Goal: Information Seeking & Learning: Learn about a topic

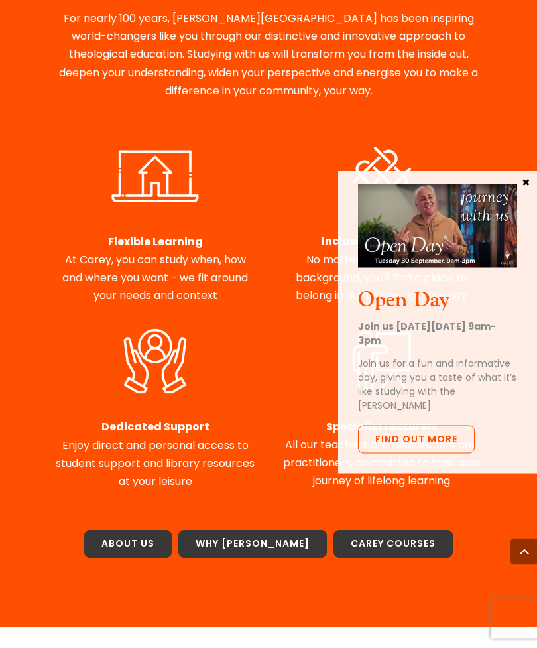
scroll to position [808, 0]
click at [379, 530] on link "Carey Courses" at bounding box center [393, 544] width 119 height 28
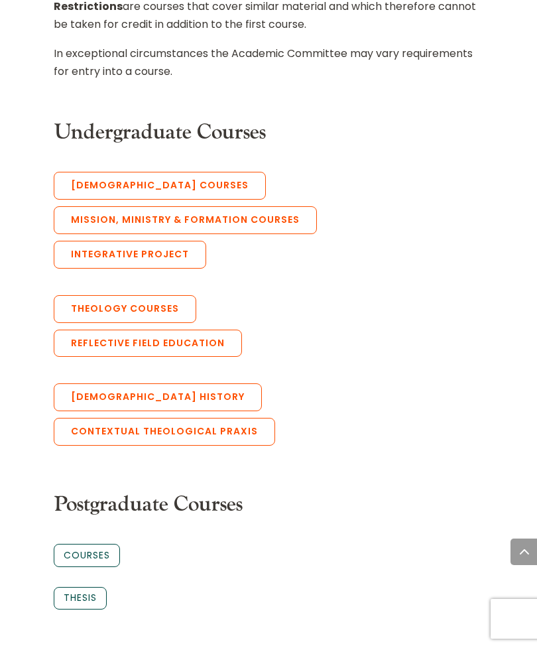
scroll to position [904, 0]
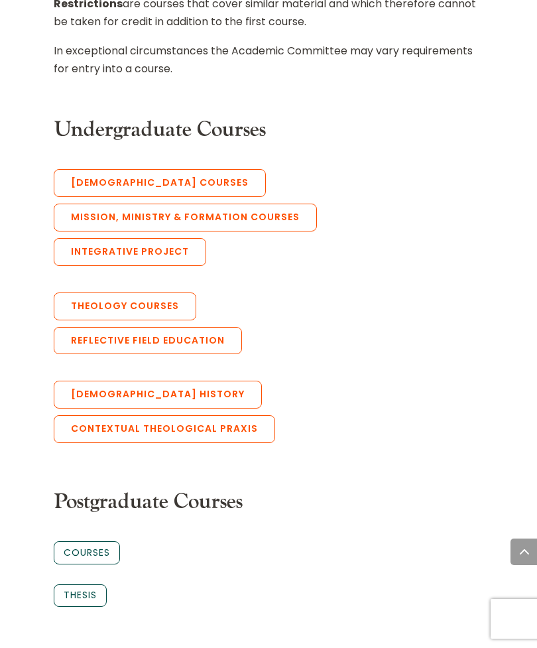
click at [113, 238] on link "Integrative Project" at bounding box center [130, 252] width 153 height 28
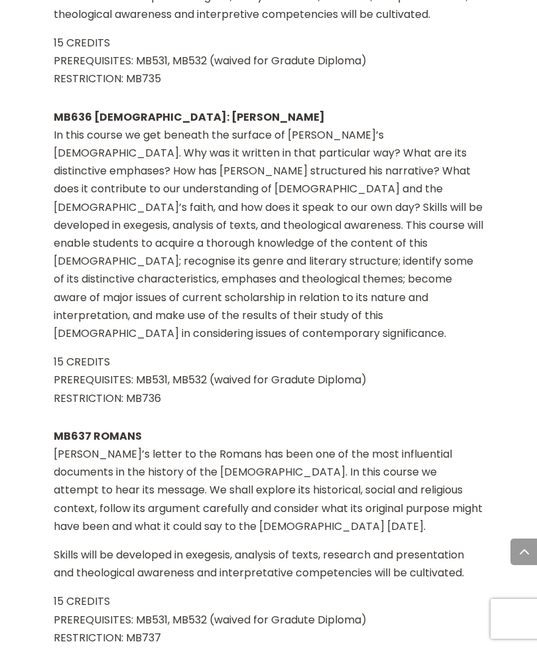
scroll to position [3163, 0]
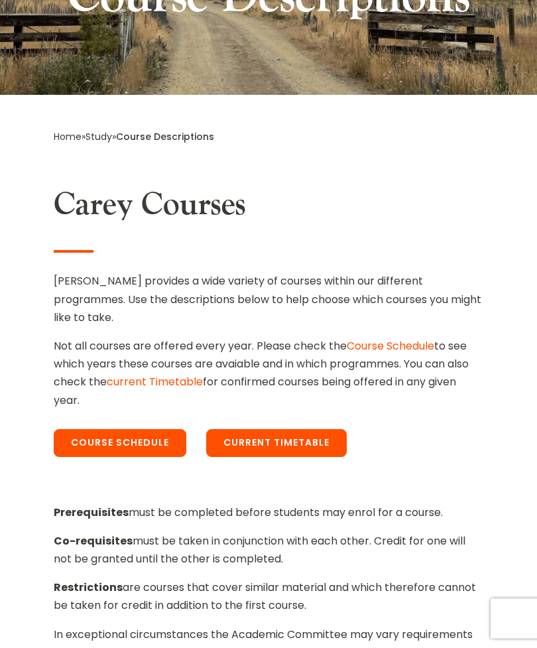
scroll to position [297, 0]
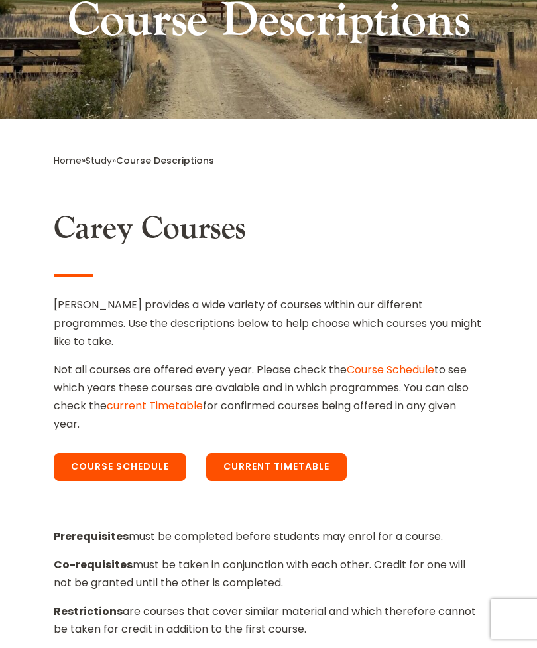
click at [318, 453] on link "Current Timetable" at bounding box center [276, 467] width 141 height 28
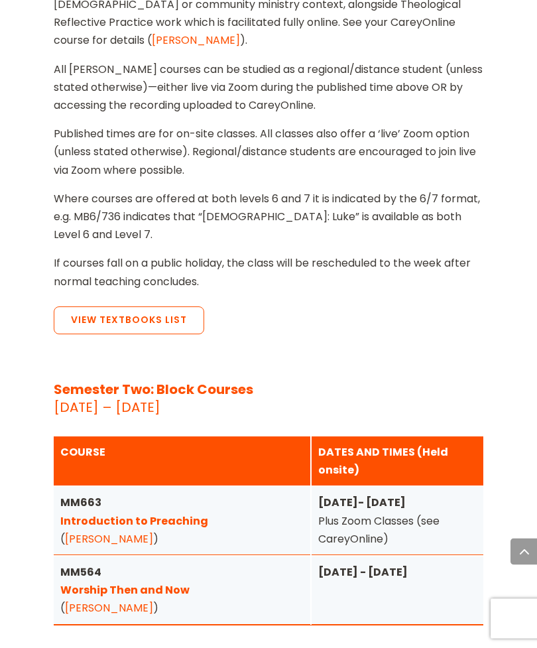
scroll to position [1991, 0]
click at [163, 513] on link "Introduction to Preaching" at bounding box center [134, 520] width 148 height 15
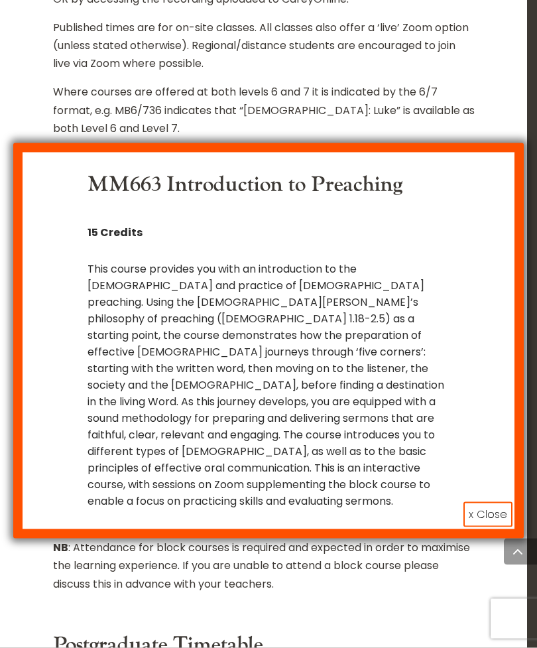
scroll to position [2137, 0]
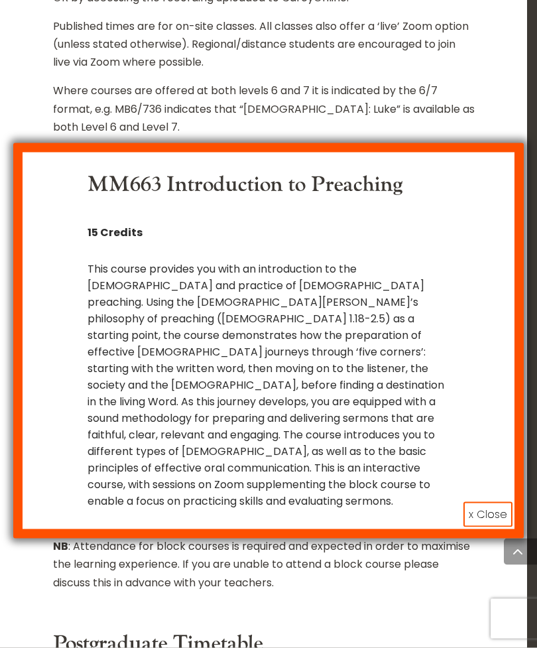
click at [485, 502] on button "x Close" at bounding box center [488, 514] width 49 height 25
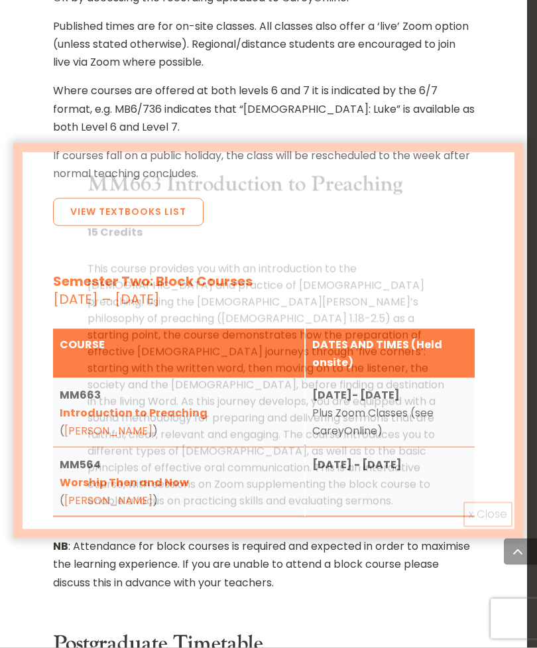
scroll to position [2137, 0]
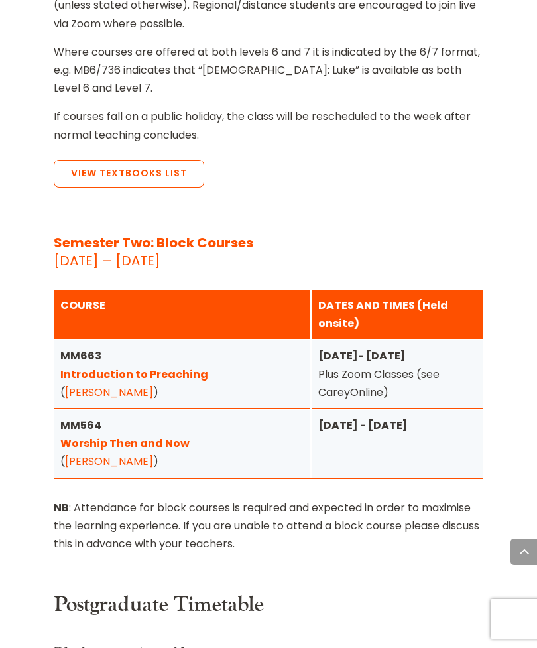
click at [371, 348] on strong "Monday 1- Thursday 4 September" at bounding box center [362, 355] width 88 height 15
click at [175, 367] on link "Introduction to Preaching" at bounding box center [134, 374] width 148 height 15
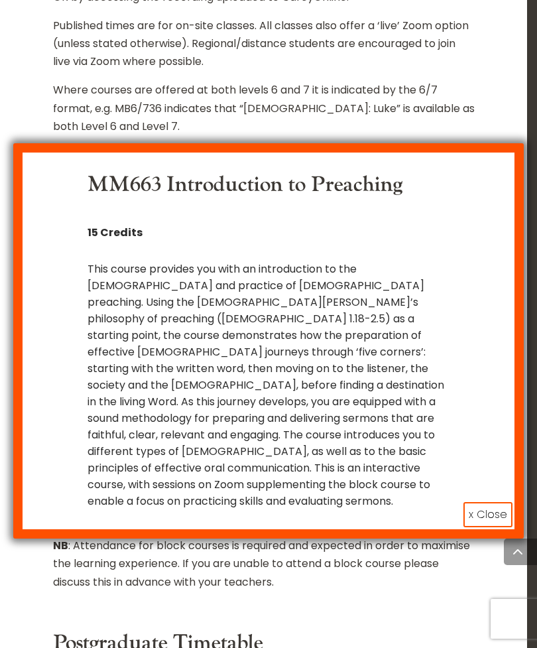
click at [487, 502] on button "x Close" at bounding box center [488, 514] width 49 height 25
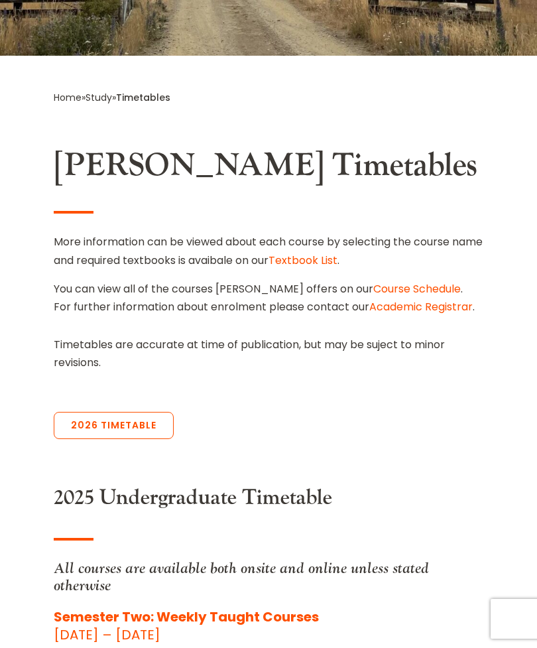
scroll to position [358, 0]
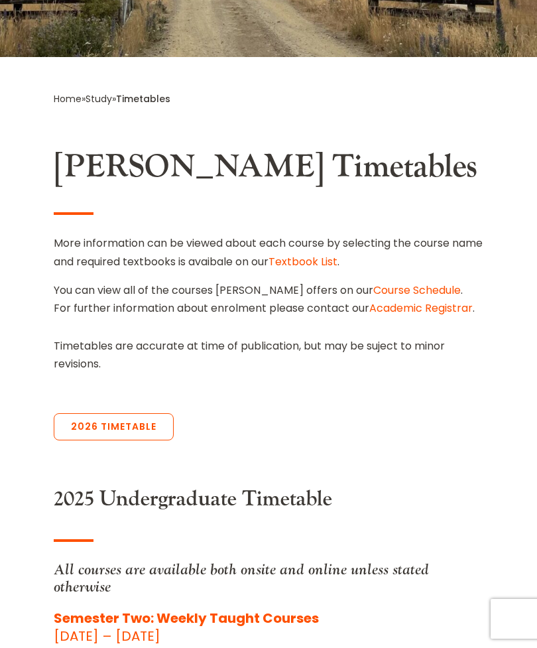
click at [338, 255] on link "Textbook List" at bounding box center [303, 261] width 69 height 15
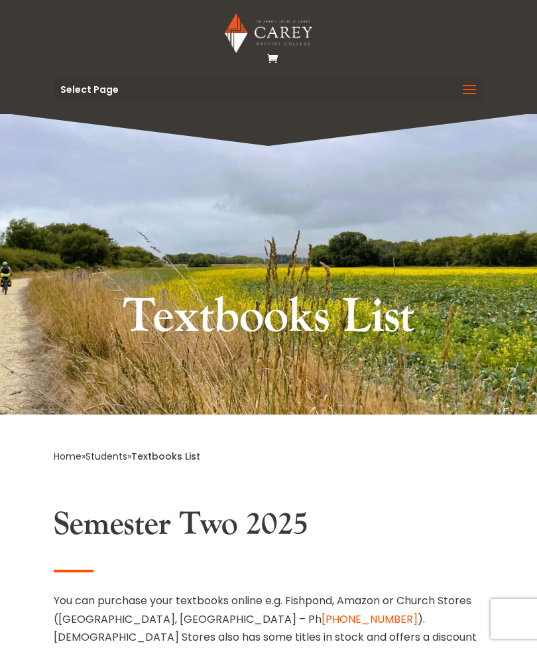
click at [470, 82] on span at bounding box center [469, 98] width 21 height 37
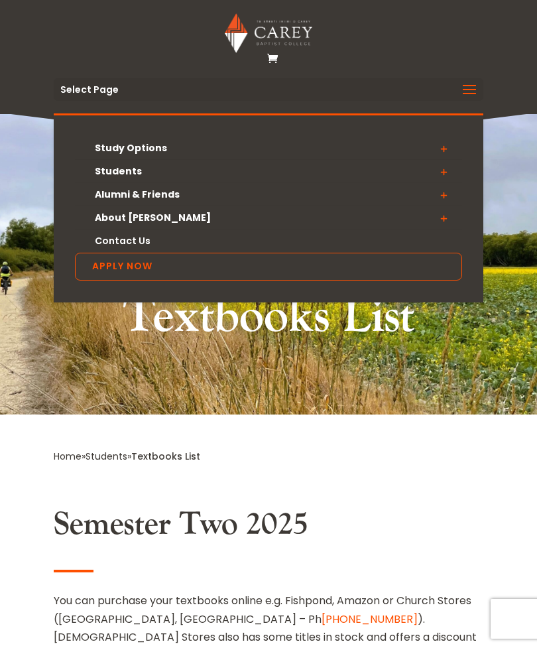
click at [453, 166] on span at bounding box center [443, 172] width 37 height 24
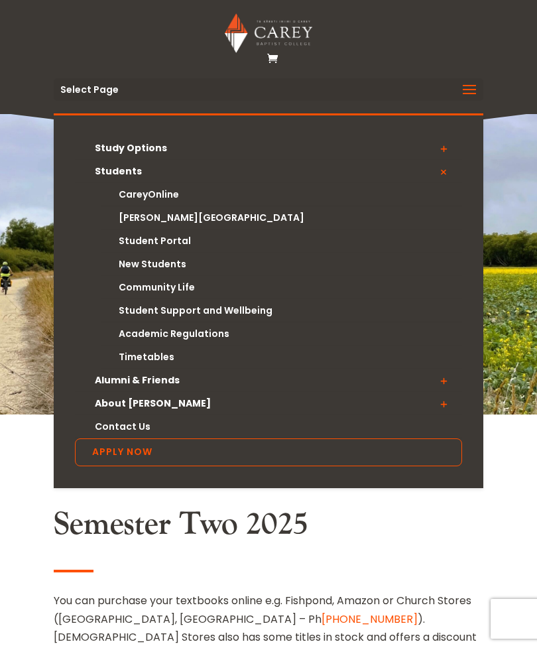
click at [450, 147] on span at bounding box center [443, 149] width 37 height 24
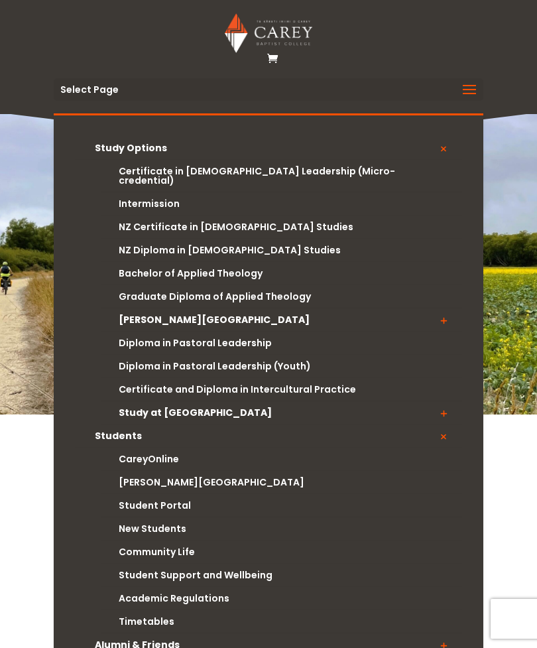
click at [325, 173] on link "Certificate in [DEMOGRAPHIC_DATA] Leadership (Micro-credential)" at bounding box center [282, 176] width 362 height 33
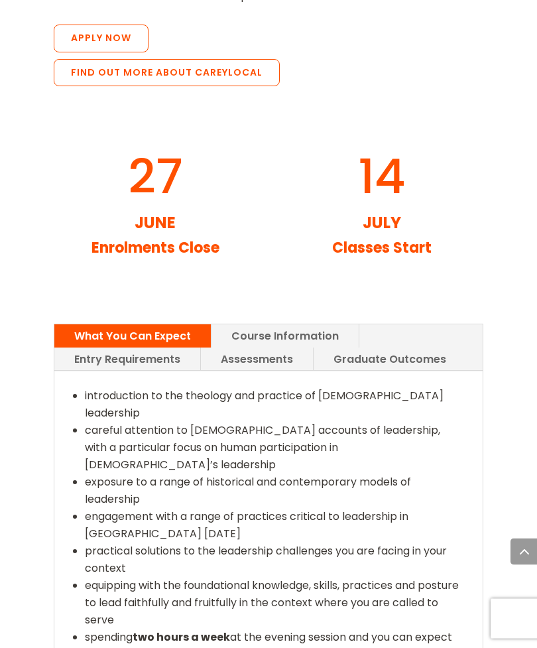
scroll to position [2170, 0]
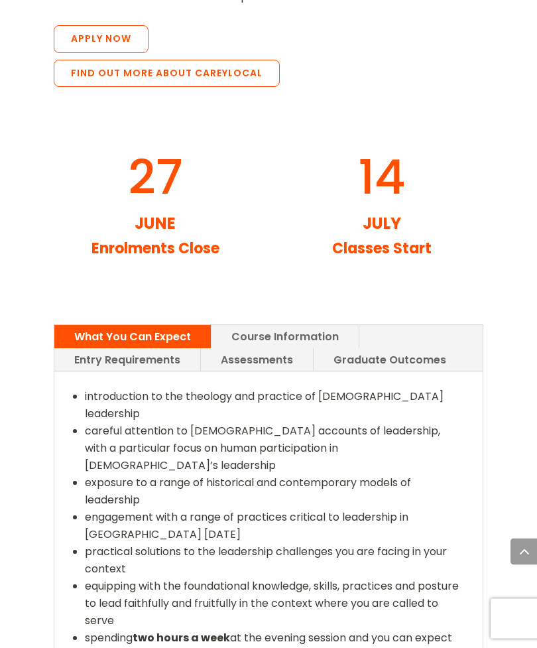
click at [117, 349] on link "Entry Requirements" at bounding box center [127, 360] width 146 height 23
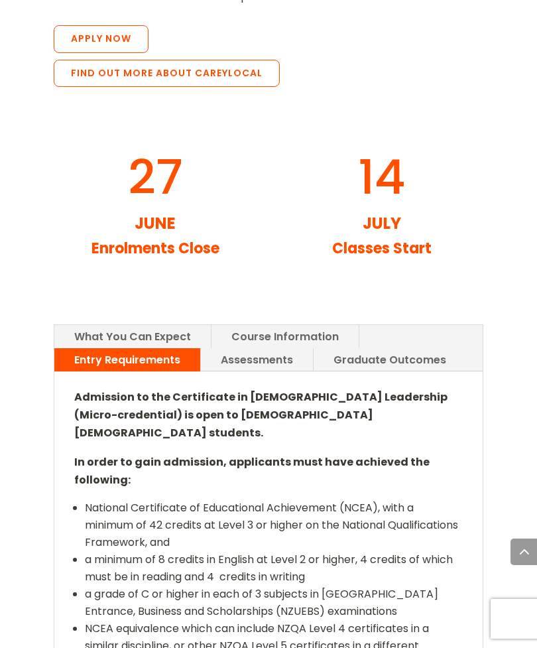
click at [257, 348] on link "Assessments" at bounding box center [257, 359] width 112 height 23
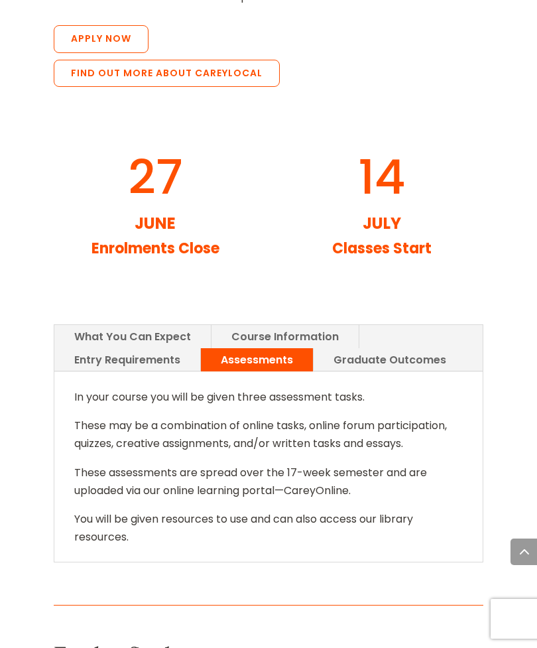
click at [405, 348] on link "Graduate Outcomes" at bounding box center [390, 359] width 153 height 23
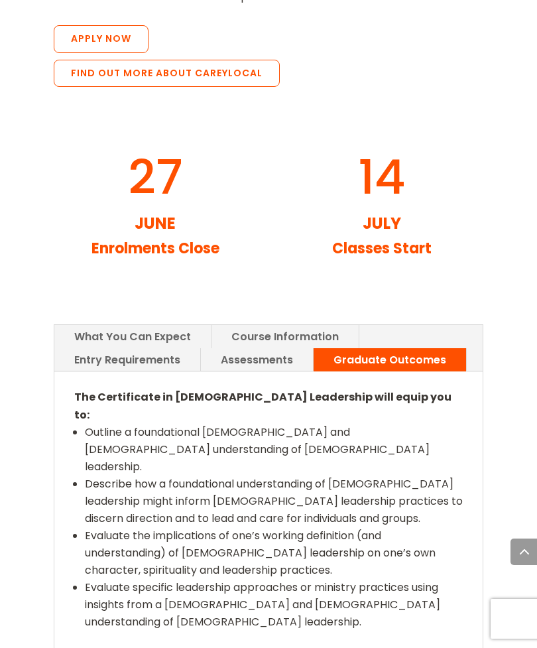
click at [282, 325] on link "Course Information" at bounding box center [285, 336] width 147 height 23
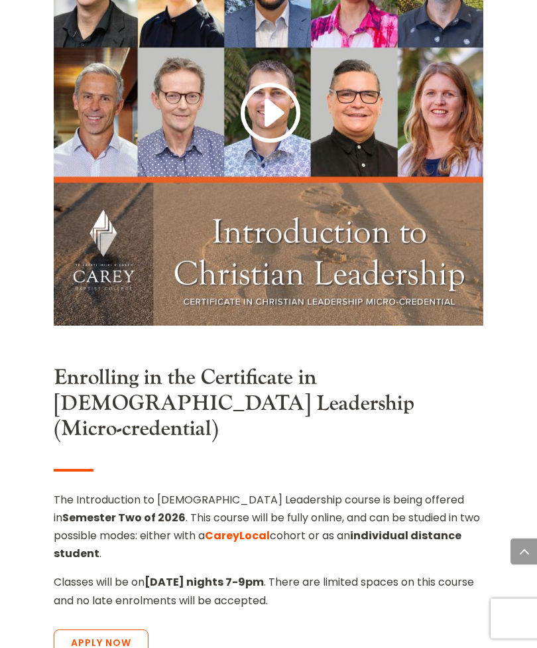
scroll to position [1567, 0]
click at [205, 528] on strong "CareyLocal" at bounding box center [237, 535] width 65 height 15
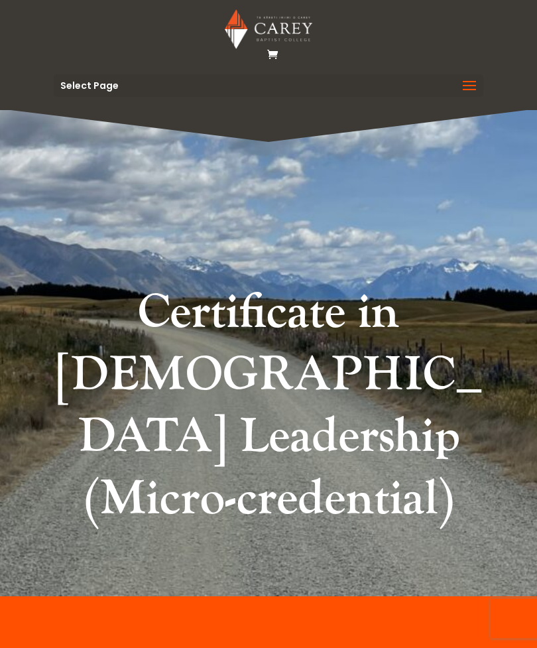
scroll to position [0, 0]
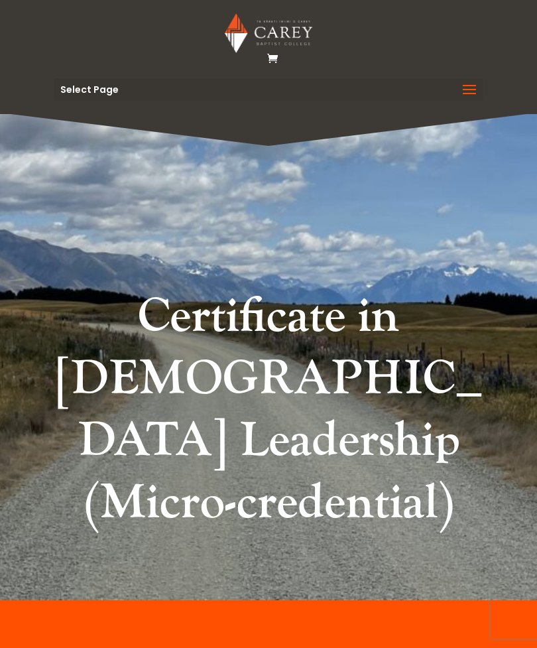
click at [474, 89] on span at bounding box center [469, 98] width 21 height 37
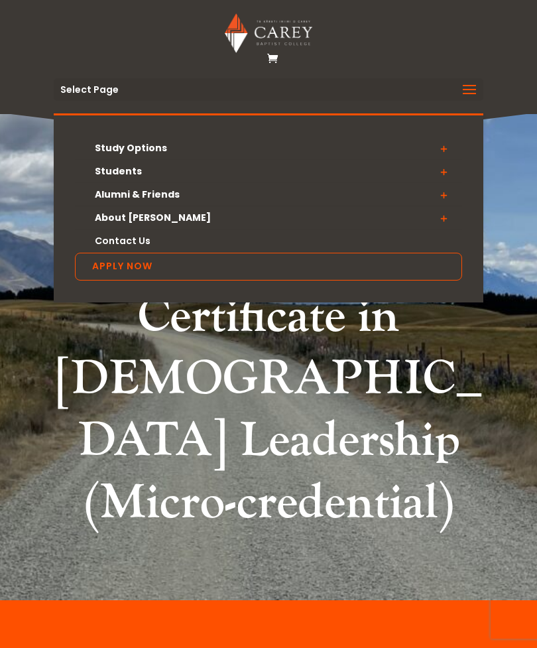
click at [446, 146] on span at bounding box center [443, 149] width 37 height 24
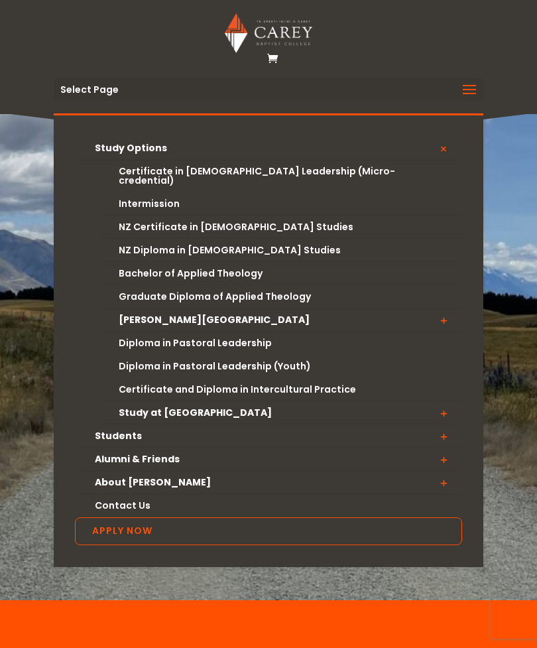
click at [442, 401] on span at bounding box center [443, 413] width 37 height 24
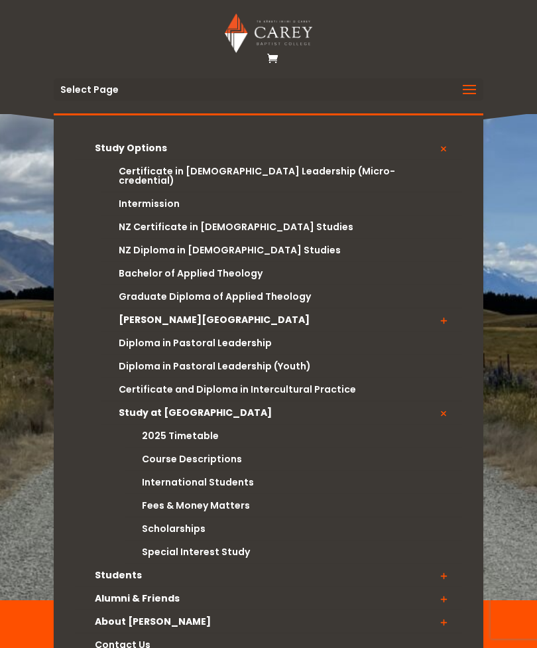
click at [178, 494] on link "Fees & Money Matters" at bounding box center [293, 505] width 337 height 23
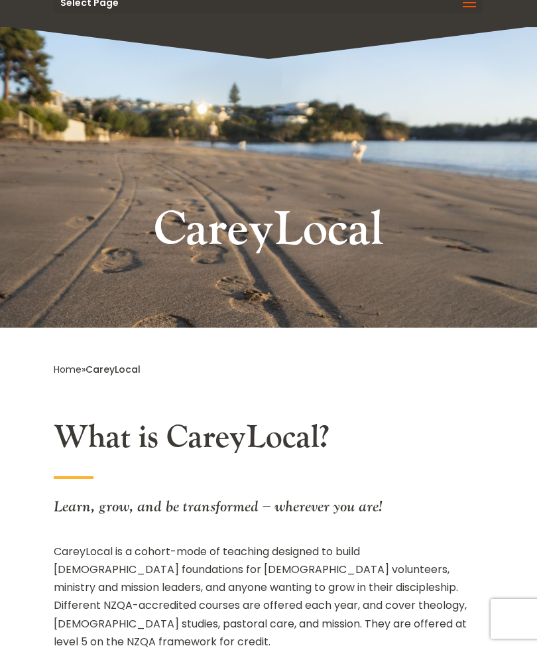
scroll to position [86, 0]
